Goal: Find specific fact: Find specific fact

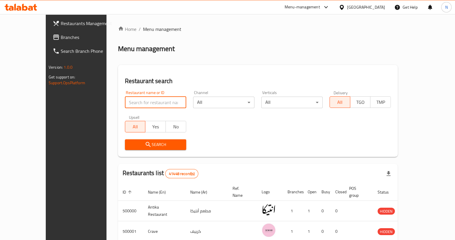
click at [128, 103] on input "search" at bounding box center [155, 103] width 61 height 12
click button "Search" at bounding box center [155, 144] width 61 height 11
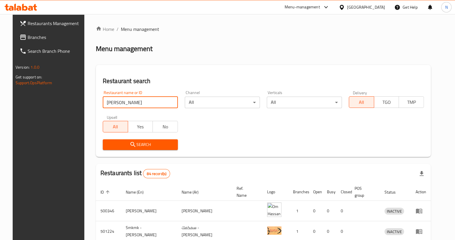
type input "[PERSON_NAME]"
click button "Search" at bounding box center [140, 144] width 75 height 11
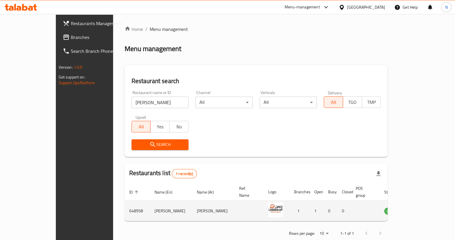
click at [150, 206] on td "[PERSON_NAME]" at bounding box center [171, 211] width 42 height 20
click at [268, 205] on img "enhanced table" at bounding box center [275, 209] width 14 height 14
click at [197, 201] on td "[PERSON_NAME]" at bounding box center [213, 211] width 42 height 20
drag, startPoint x: 106, startPoint y: 203, endPoint x: 91, endPoint y: 202, distance: 15.6
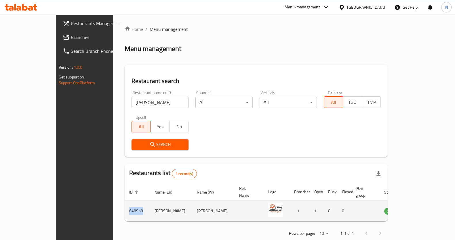
click at [125, 202] on td "648958" at bounding box center [137, 211] width 25 height 20
copy td "648958"
